Goal: Information Seeking & Learning: Stay updated

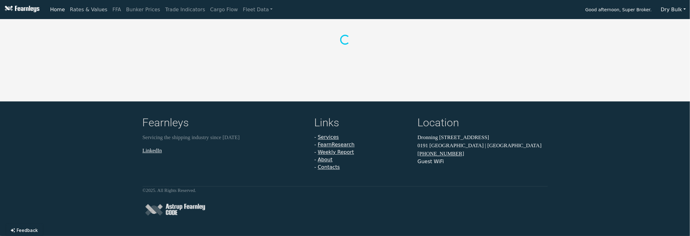
click at [83, 4] on link "Rates & Values" at bounding box center [89, 9] width 43 height 13
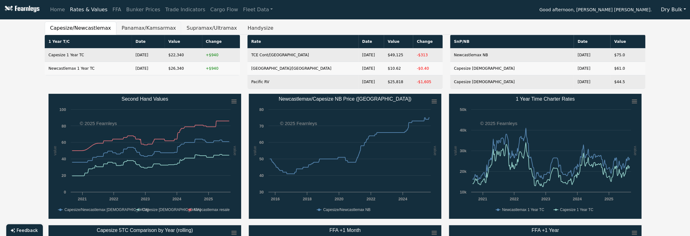
click at [130, 32] on button "Panamax/Kamsarmax" at bounding box center [148, 28] width 65 height 13
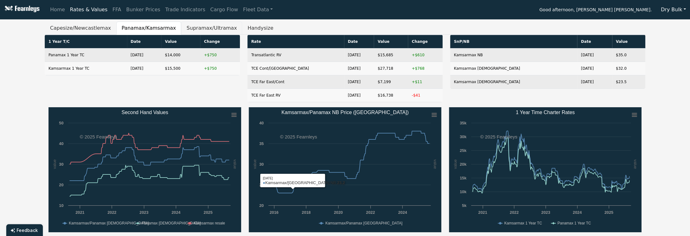
click at [194, 30] on button "Supramax/Ultramax" at bounding box center [211, 28] width 61 height 13
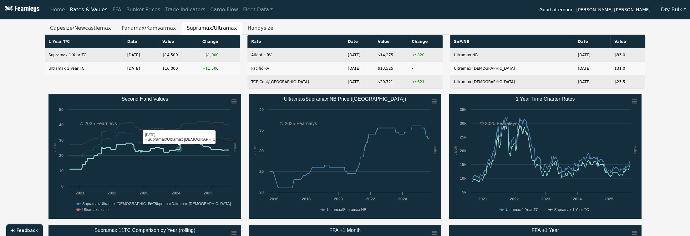
scroll to position [208, 0]
